Goal: Use online tool/utility: Utilize a website feature to perform a specific function

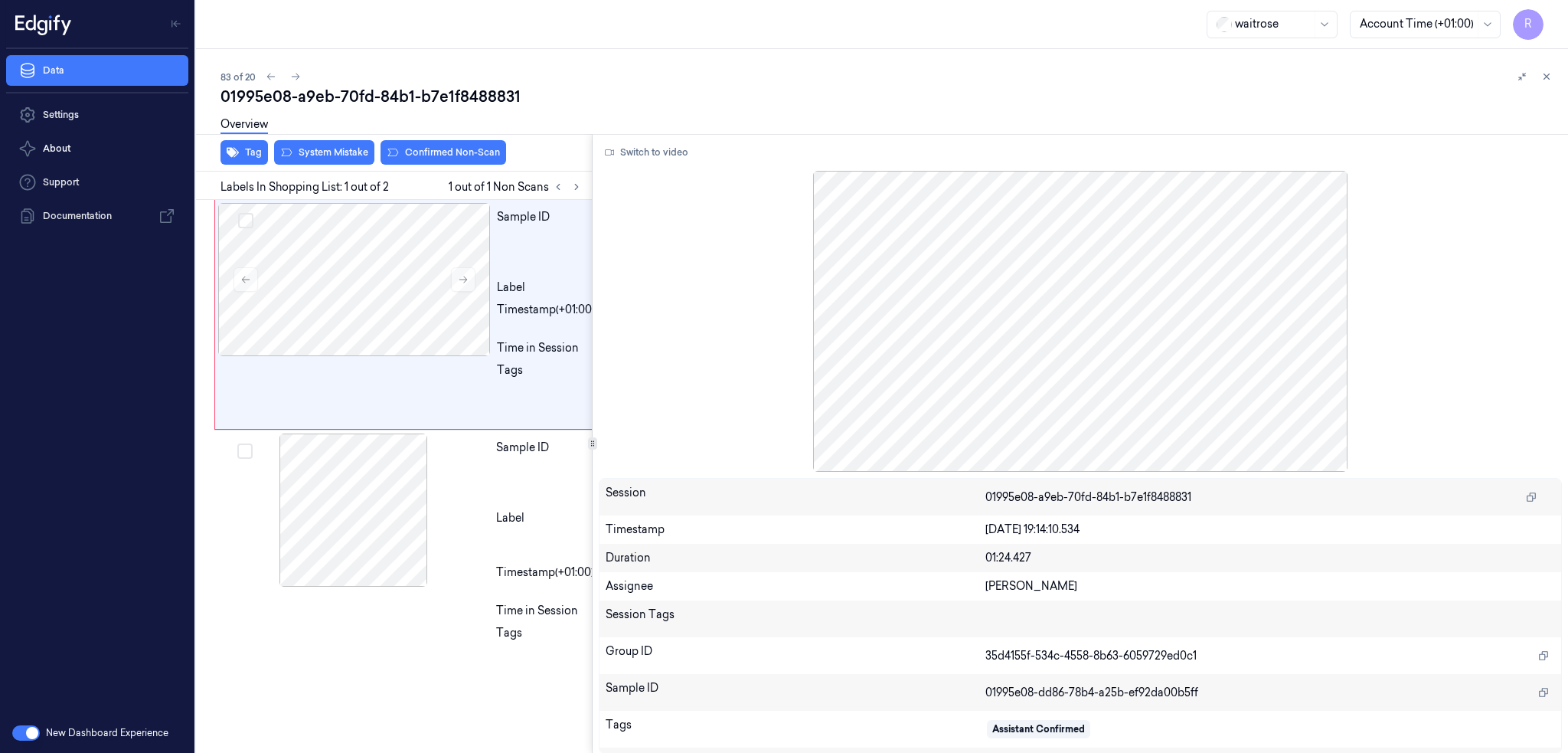
click at [650, 109] on div "01995e08-a9eb-70fd-84b1-b7e1f8488831 Overview Tag System Mistake Confirmed Non-…" at bounding box center [888, 419] width 1336 height 667
click at [451, 265] on div at bounding box center [354, 279] width 273 height 153
click at [460, 275] on icon at bounding box center [463, 279] width 11 height 11
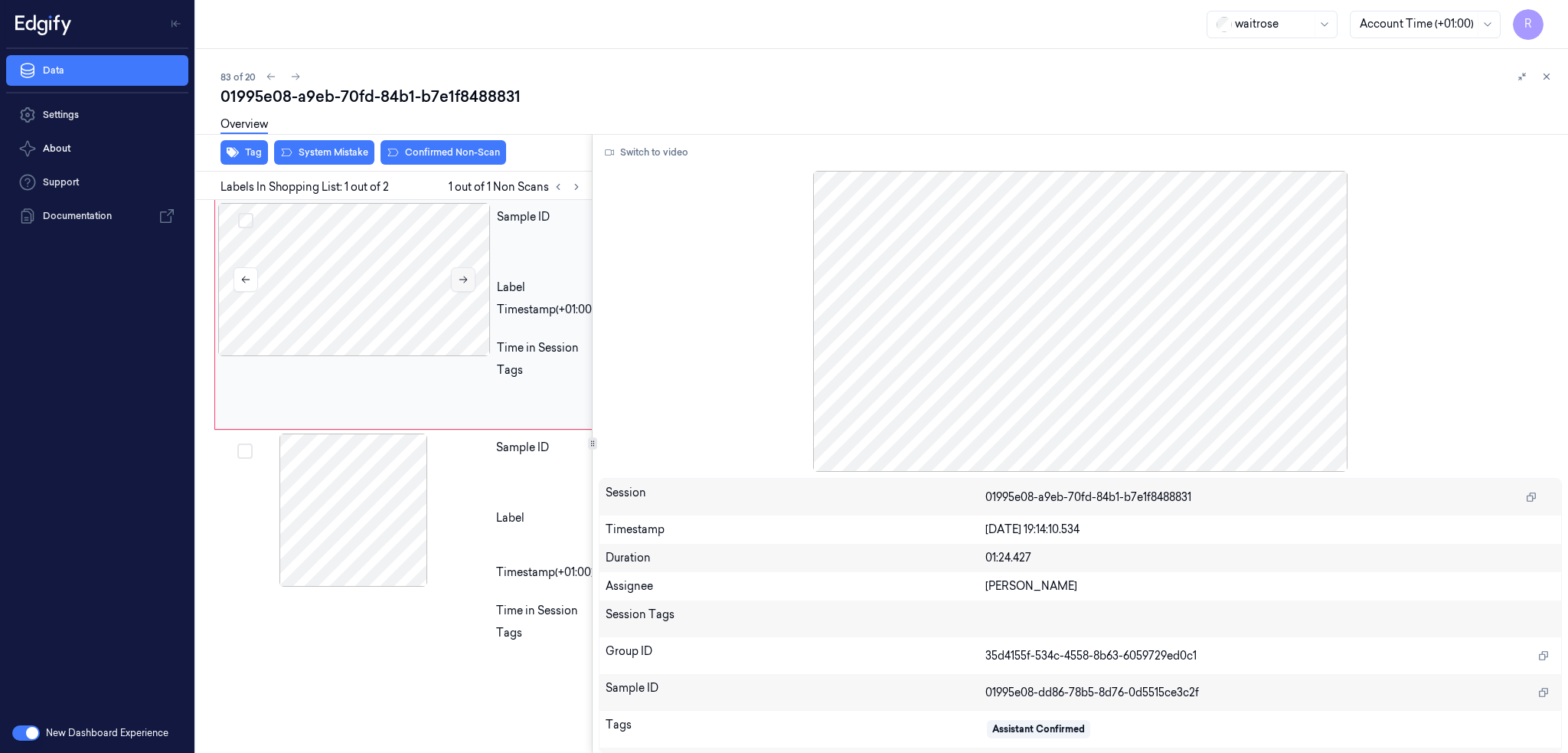
click at [460, 275] on icon at bounding box center [463, 279] width 11 height 11
click at [463, 277] on icon at bounding box center [463, 279] width 11 height 11
click at [694, 153] on button "Switch to video" at bounding box center [646, 152] width 96 height 25
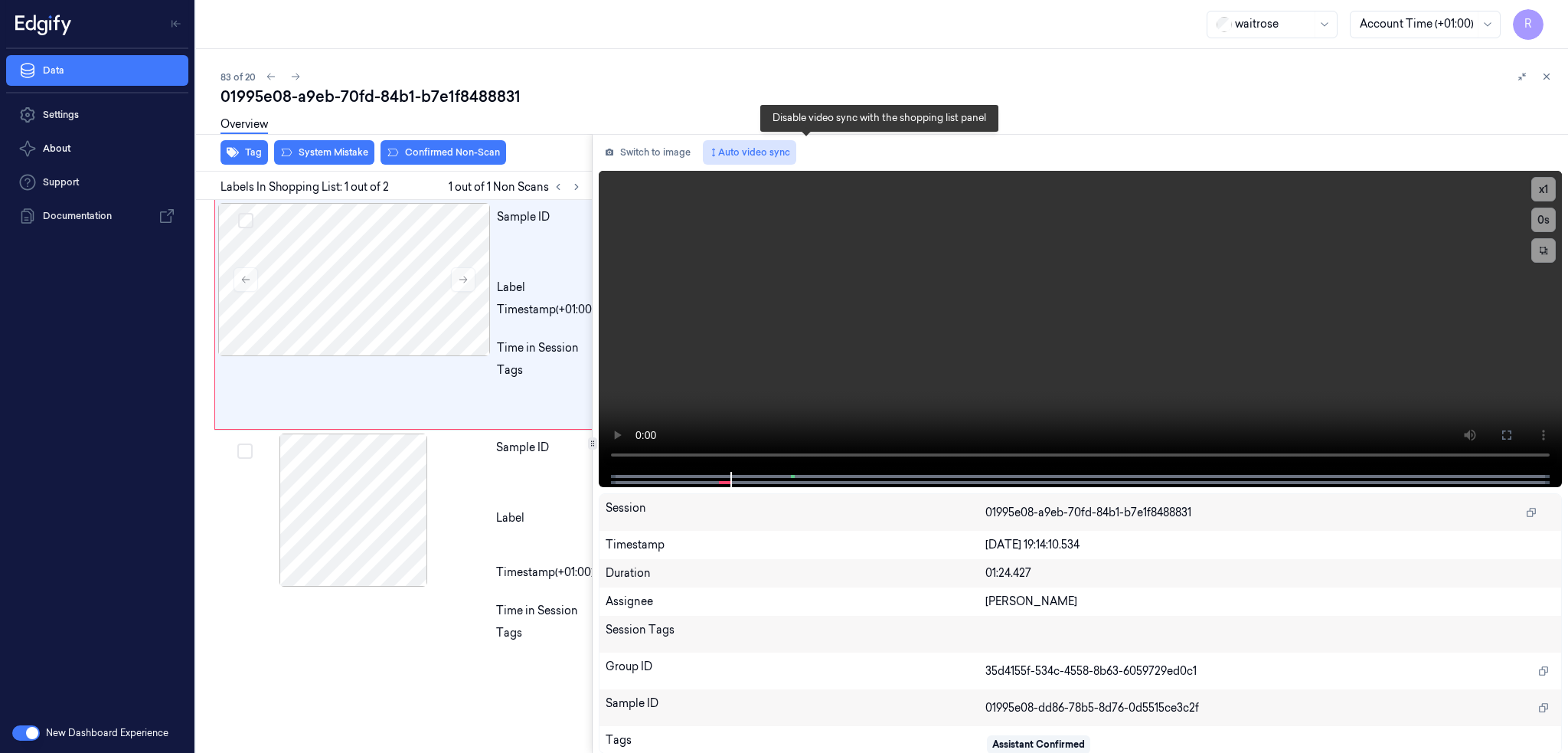
click at [797, 154] on button "Auto video sync" at bounding box center [749, 152] width 93 height 25
